Goal: Task Accomplishment & Management: Complete application form

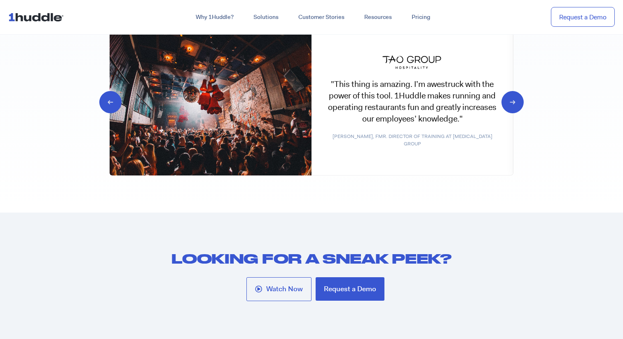
scroll to position [4422, 0]
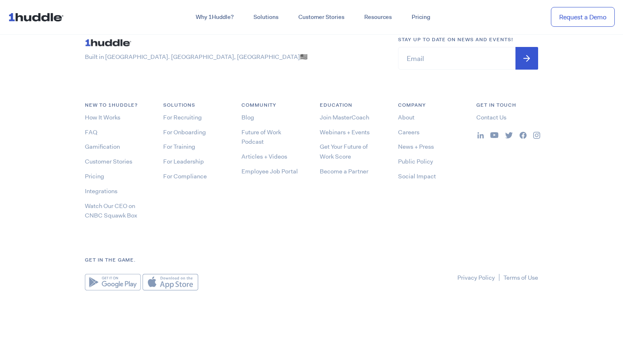
click at [404, 136] on li "Careers" at bounding box center [429, 132] width 62 height 10
click at [406, 132] on link "Careers" at bounding box center [408, 132] width 21 height 8
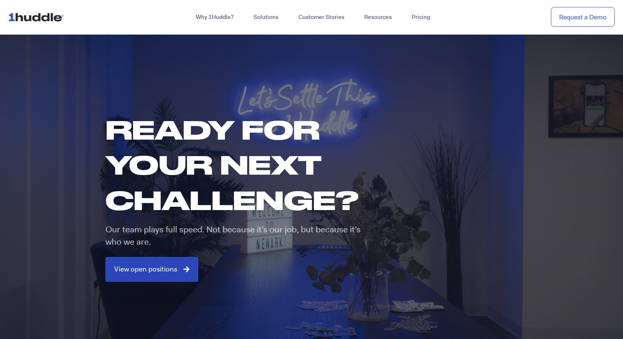
click at [142, 281] on link "View open positions" at bounding box center [151, 269] width 93 height 25
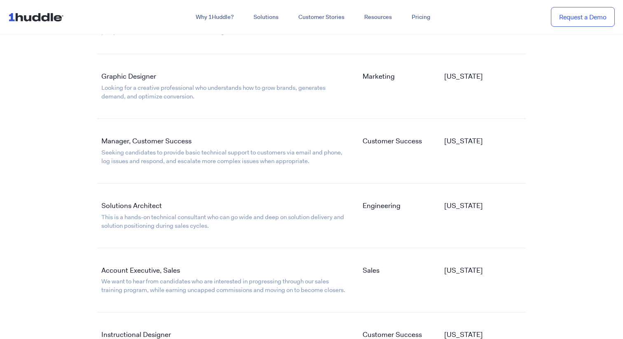
scroll to position [1458, 0]
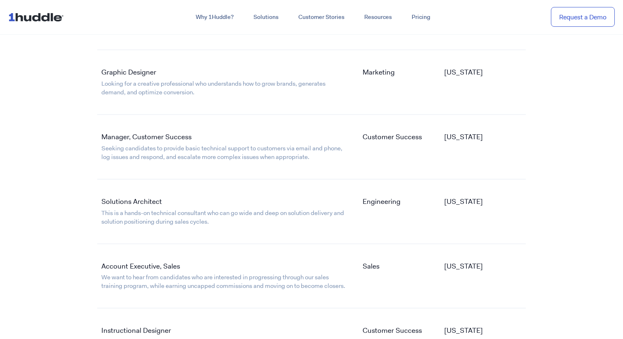
click at [169, 136] on link "Manager, Customer Success" at bounding box center [146, 136] width 90 height 9
